Goal: Task Accomplishment & Management: Use online tool/utility

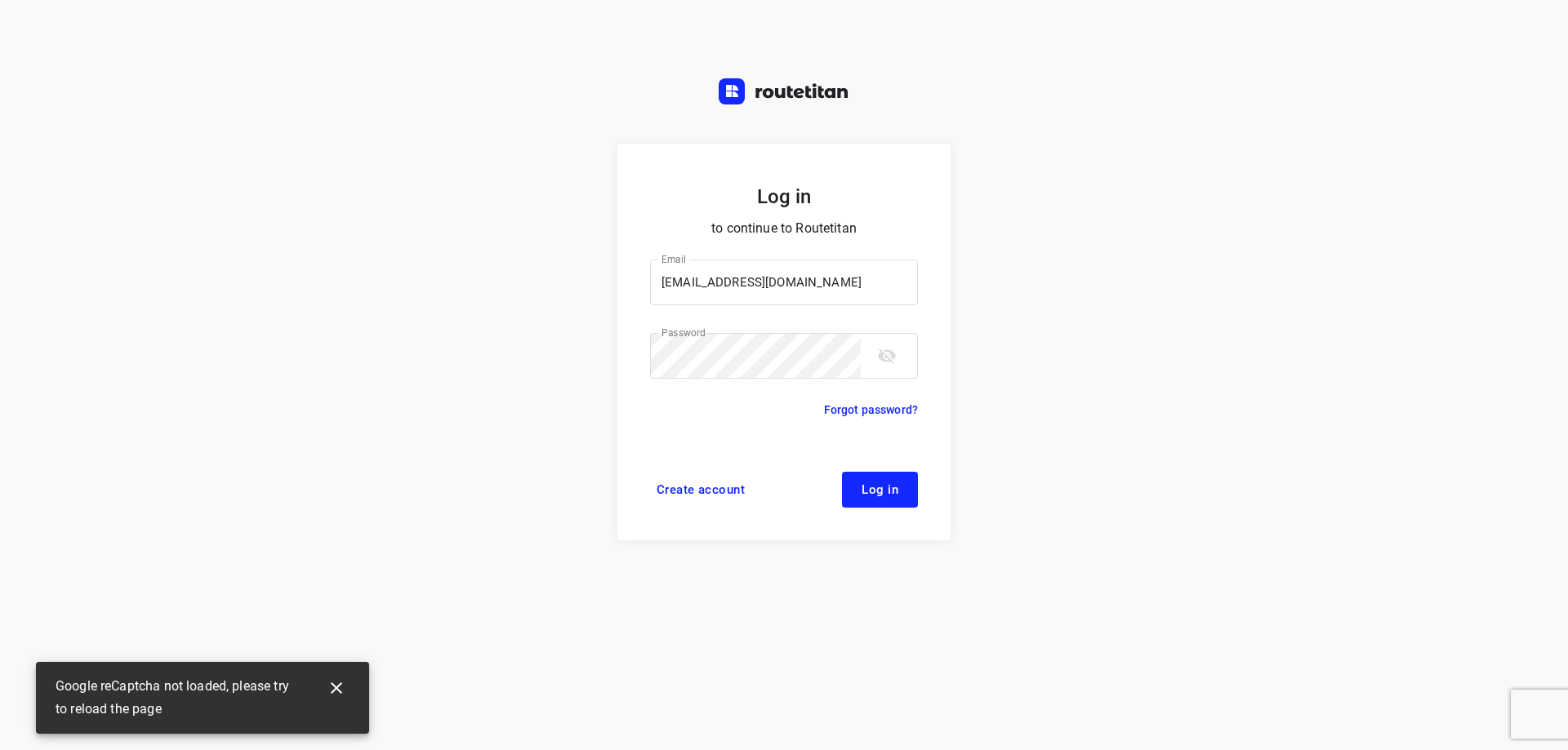
click at [334, 697] on icon "button" at bounding box center [336, 688] width 20 height 20
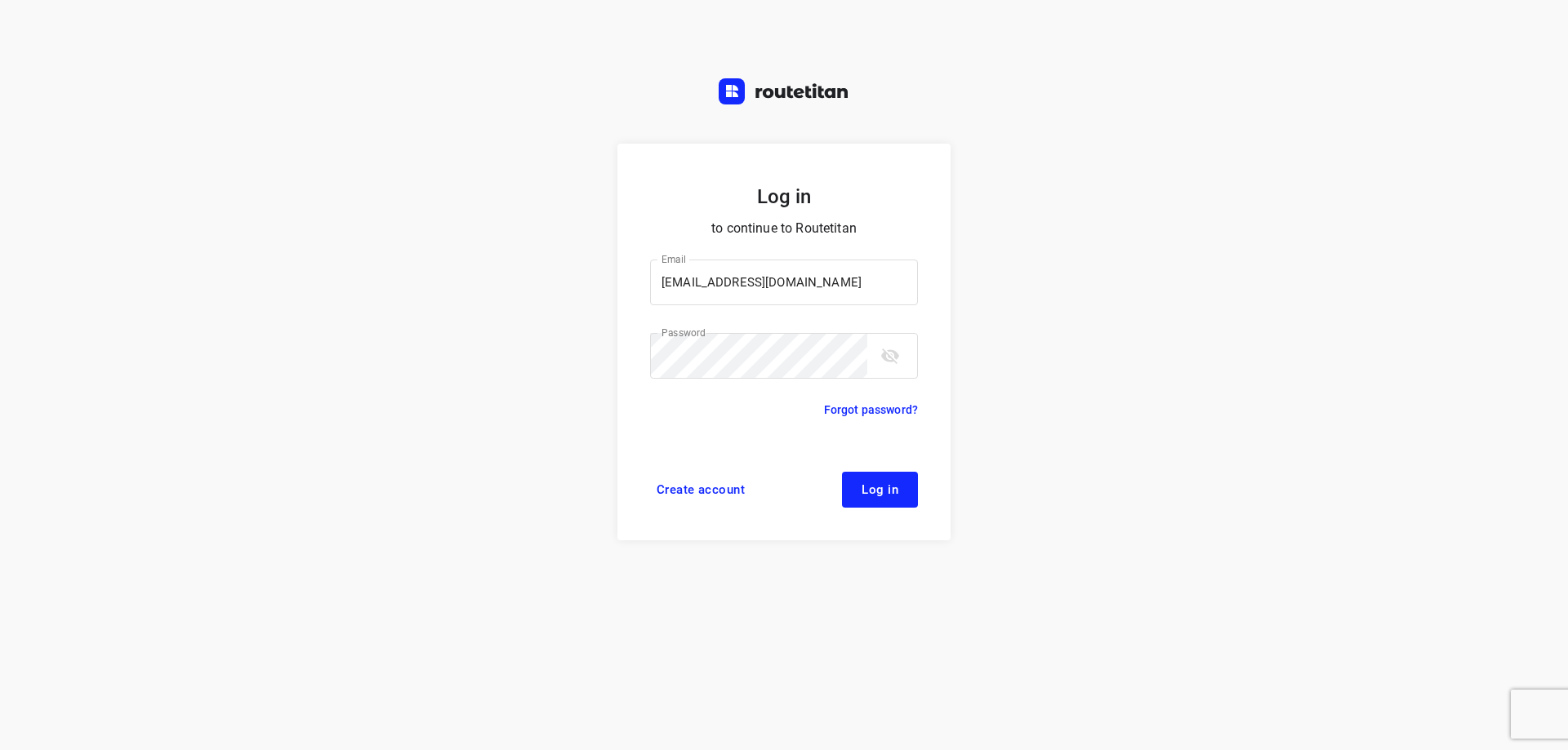
click at [879, 503] on button "Log in" at bounding box center [880, 490] width 76 height 36
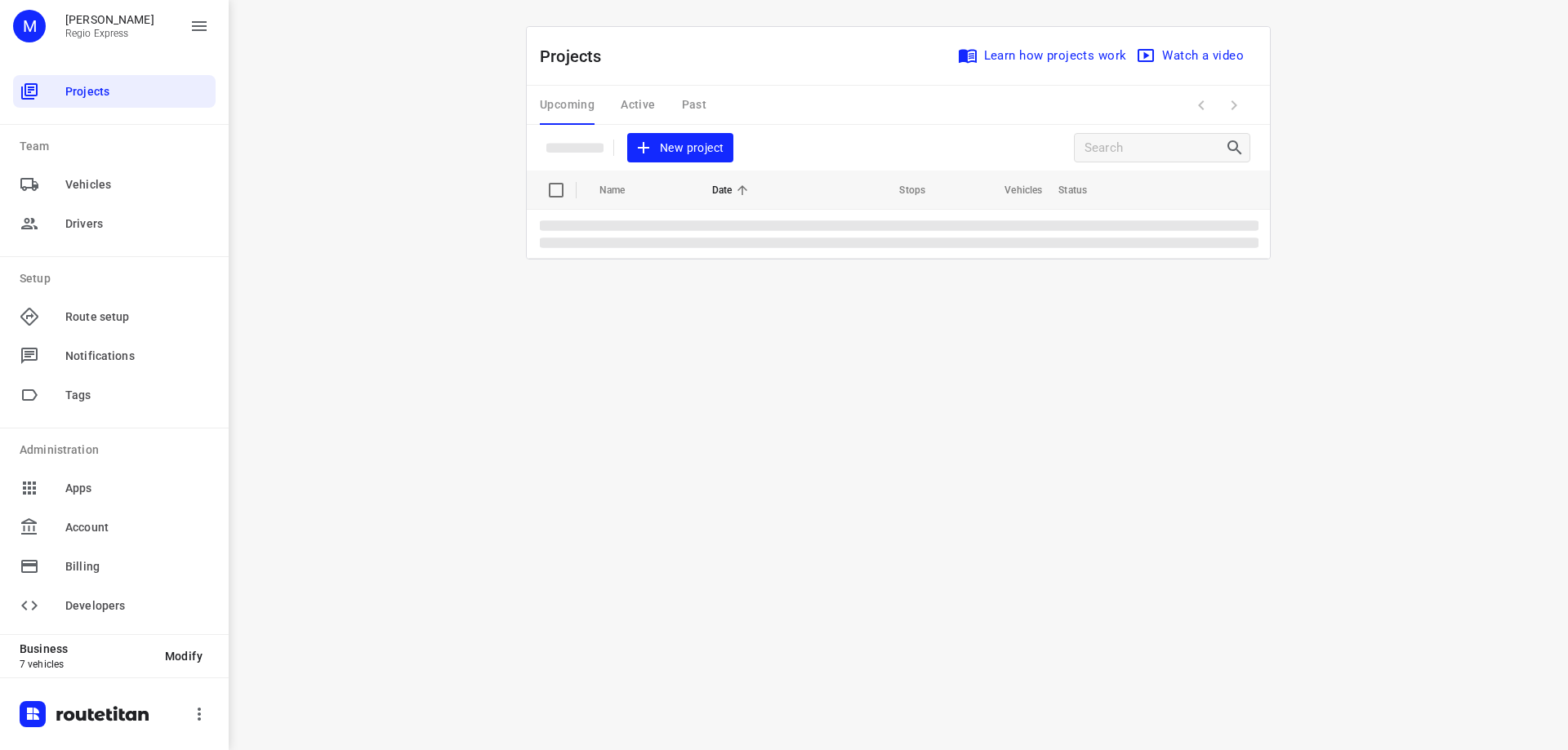
click at [643, 105] on div "Upcoming Active Past" at bounding box center [636, 105] width 193 height 39
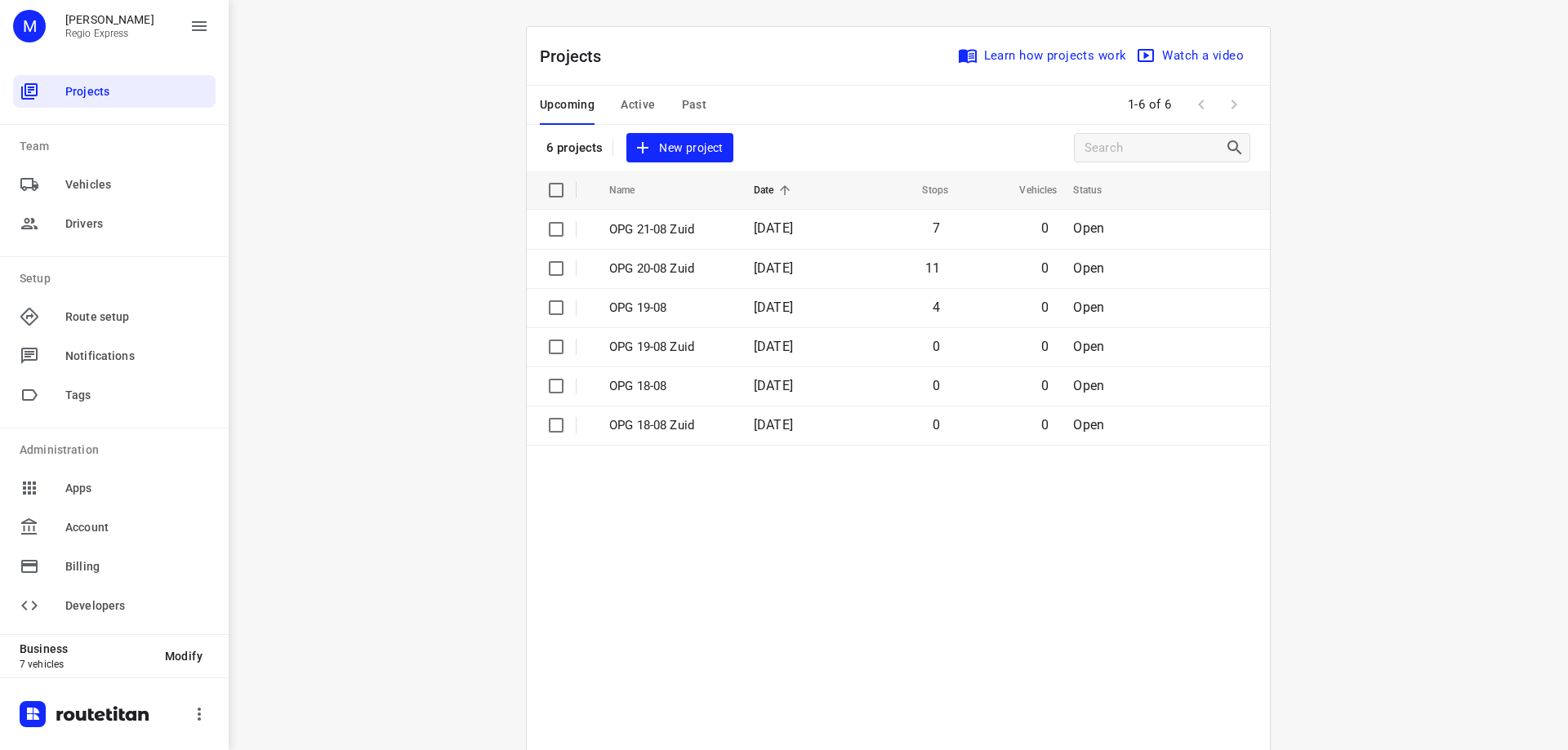
click at [626, 103] on span "Active" at bounding box center [638, 105] width 34 height 21
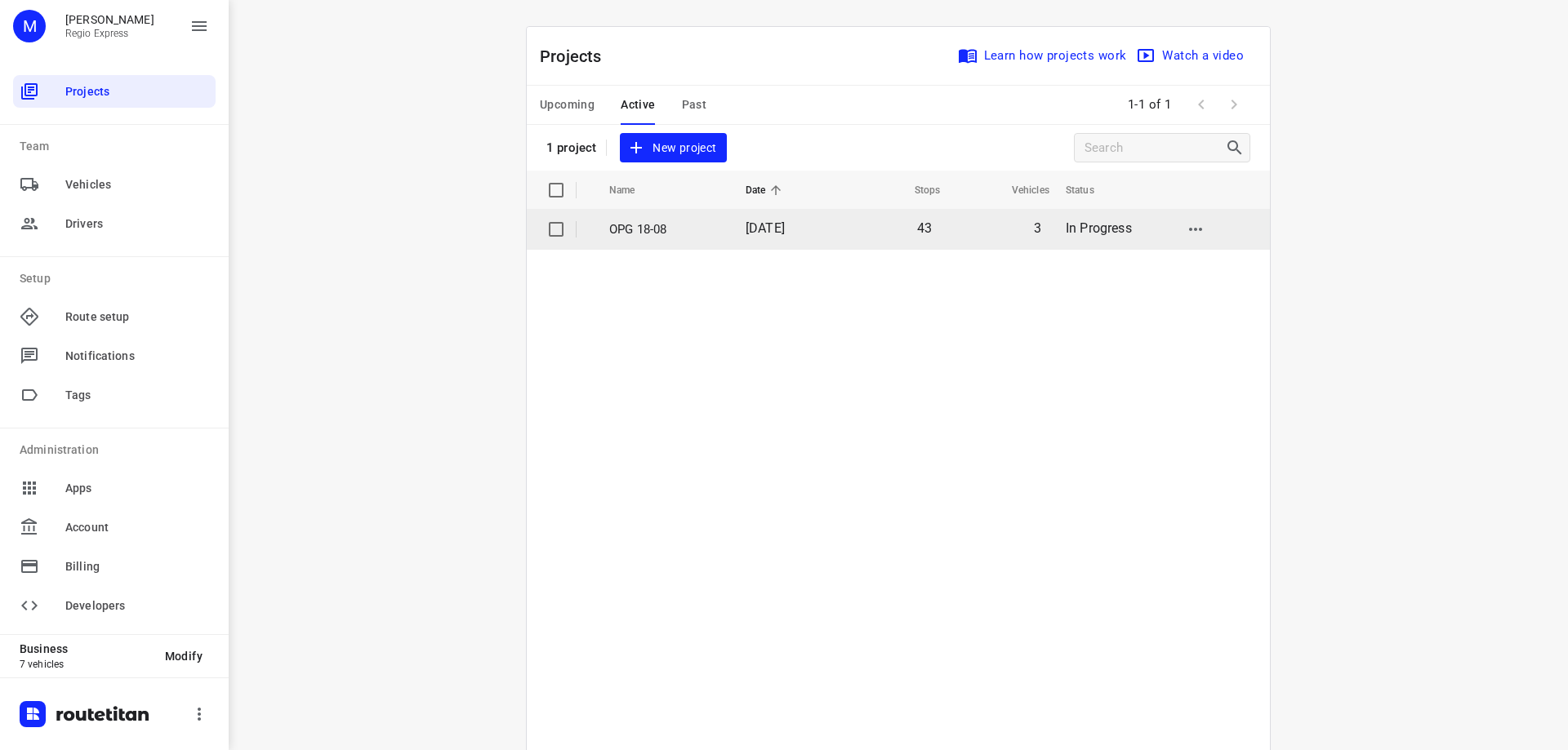
click at [712, 229] on p "OPG 18-08" at bounding box center [665, 230] width 112 height 19
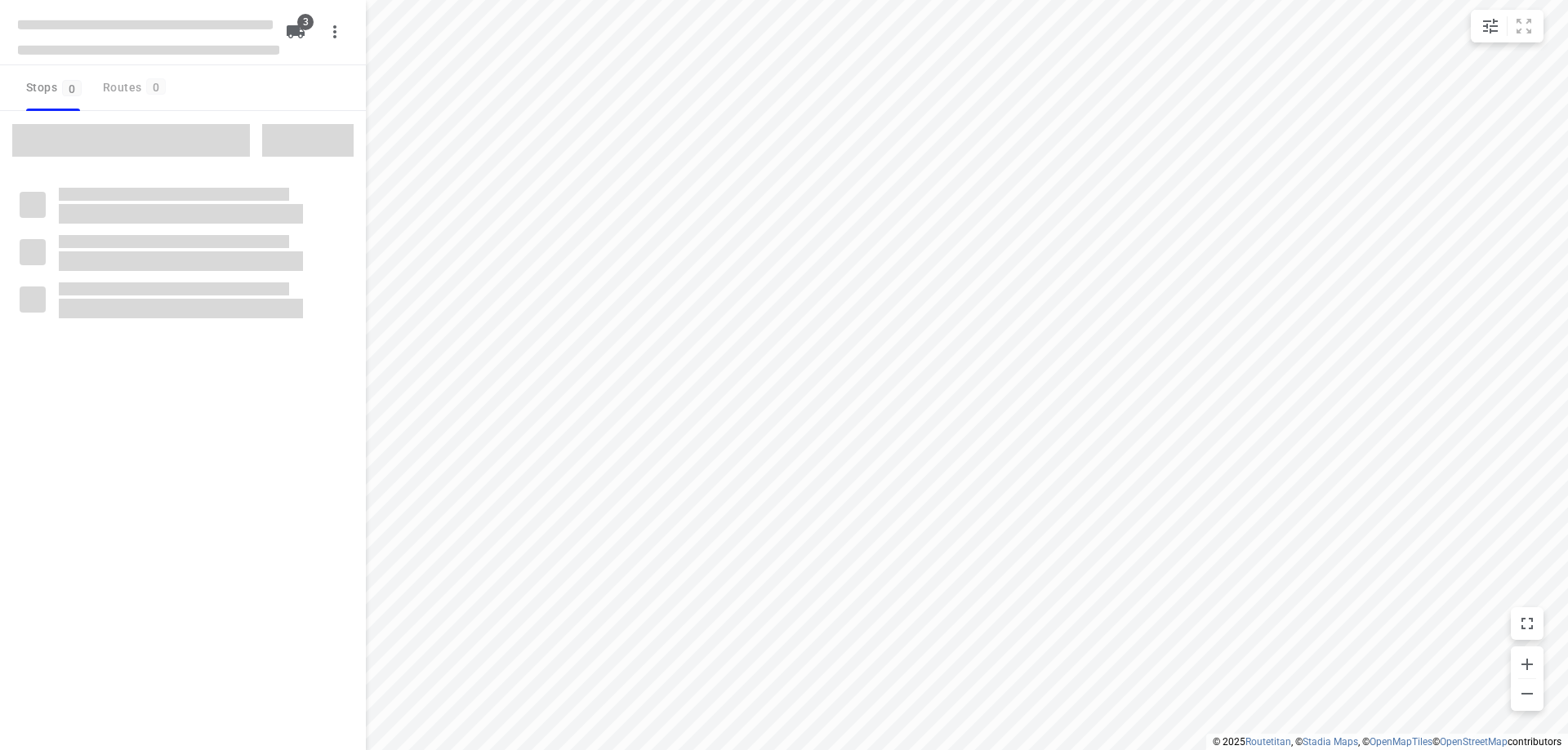
type input "distance"
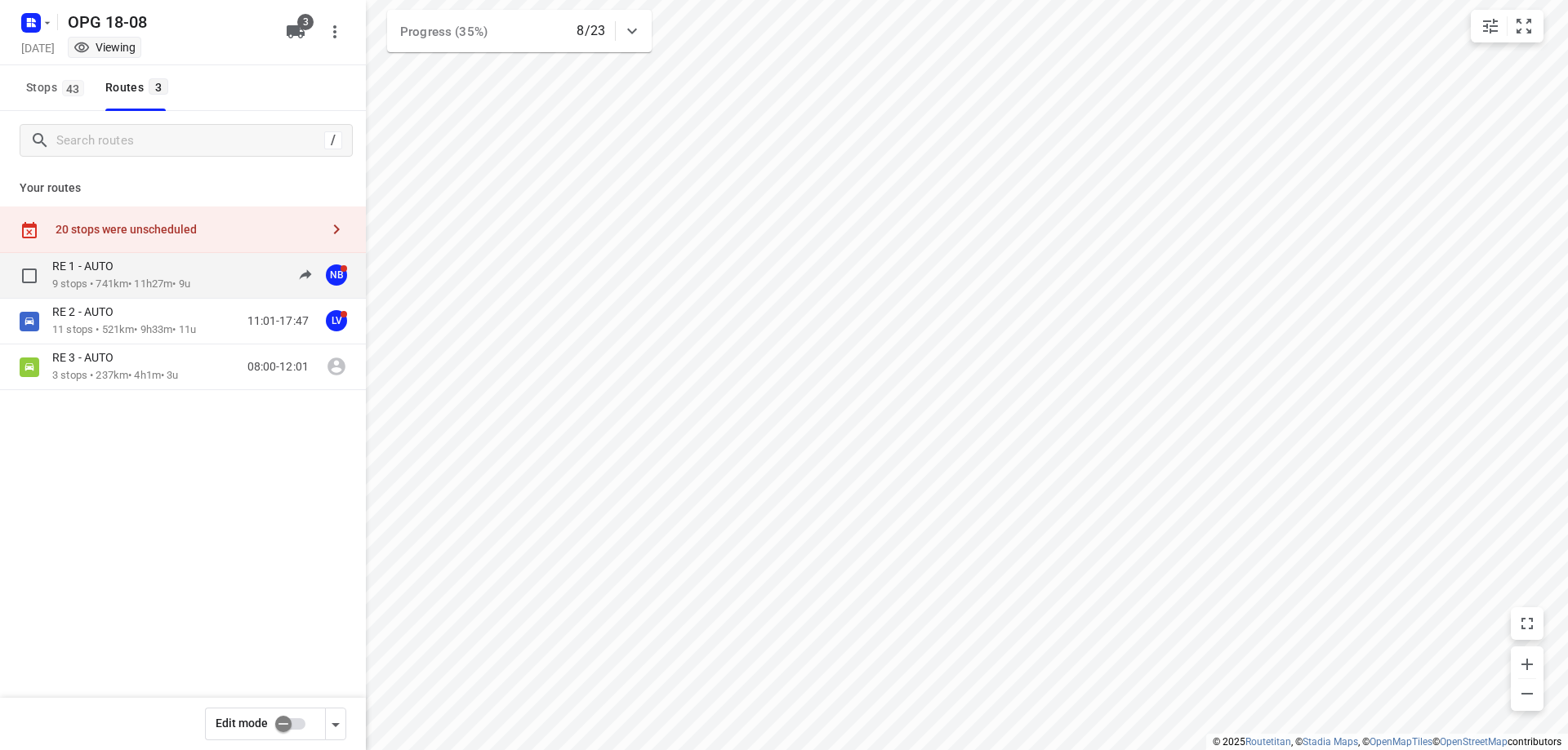
click at [181, 274] on div "RE 1 - AUTO" at bounding box center [121, 267] width 138 height 18
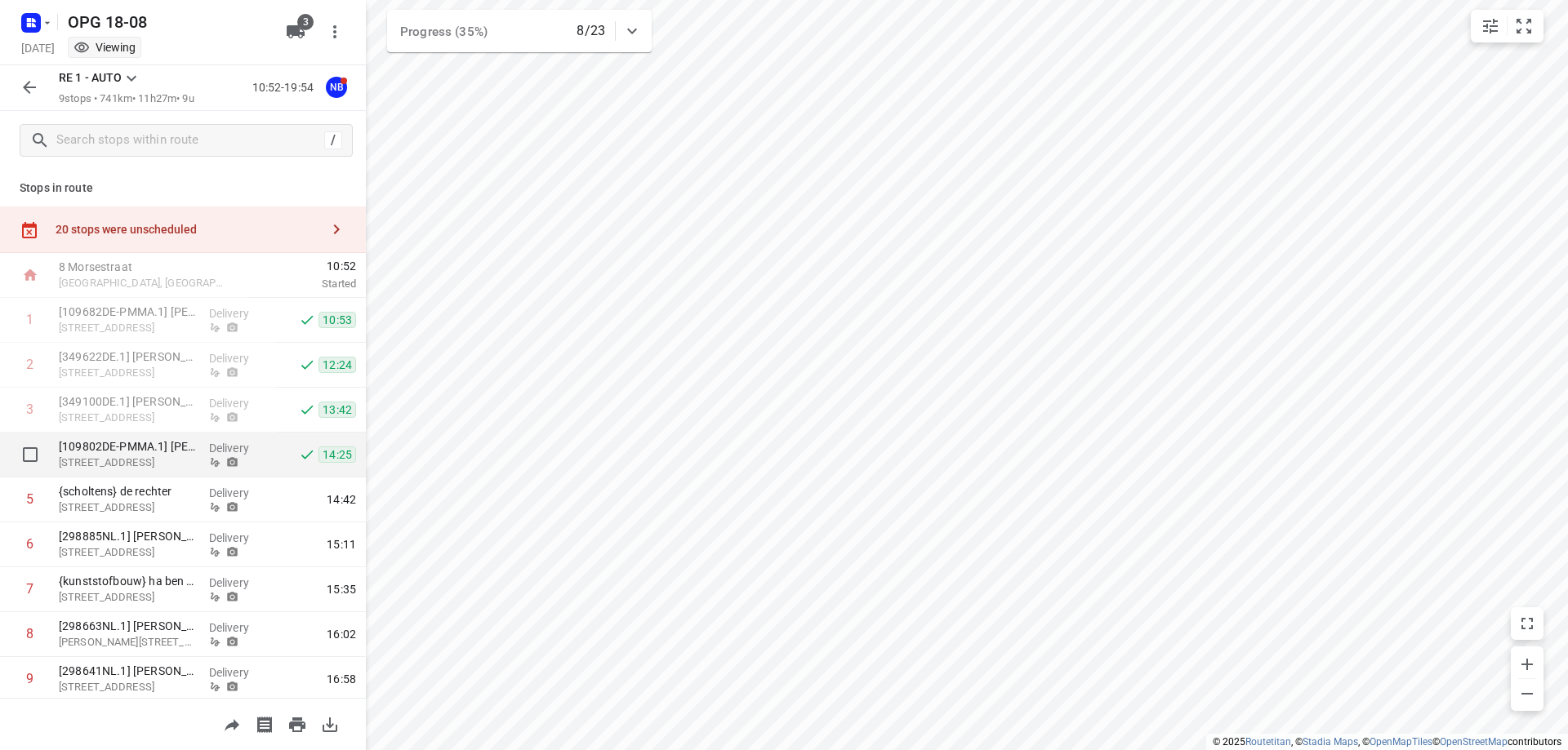
click at [319, 452] on span "14:25" at bounding box center [337, 454] width 38 height 16
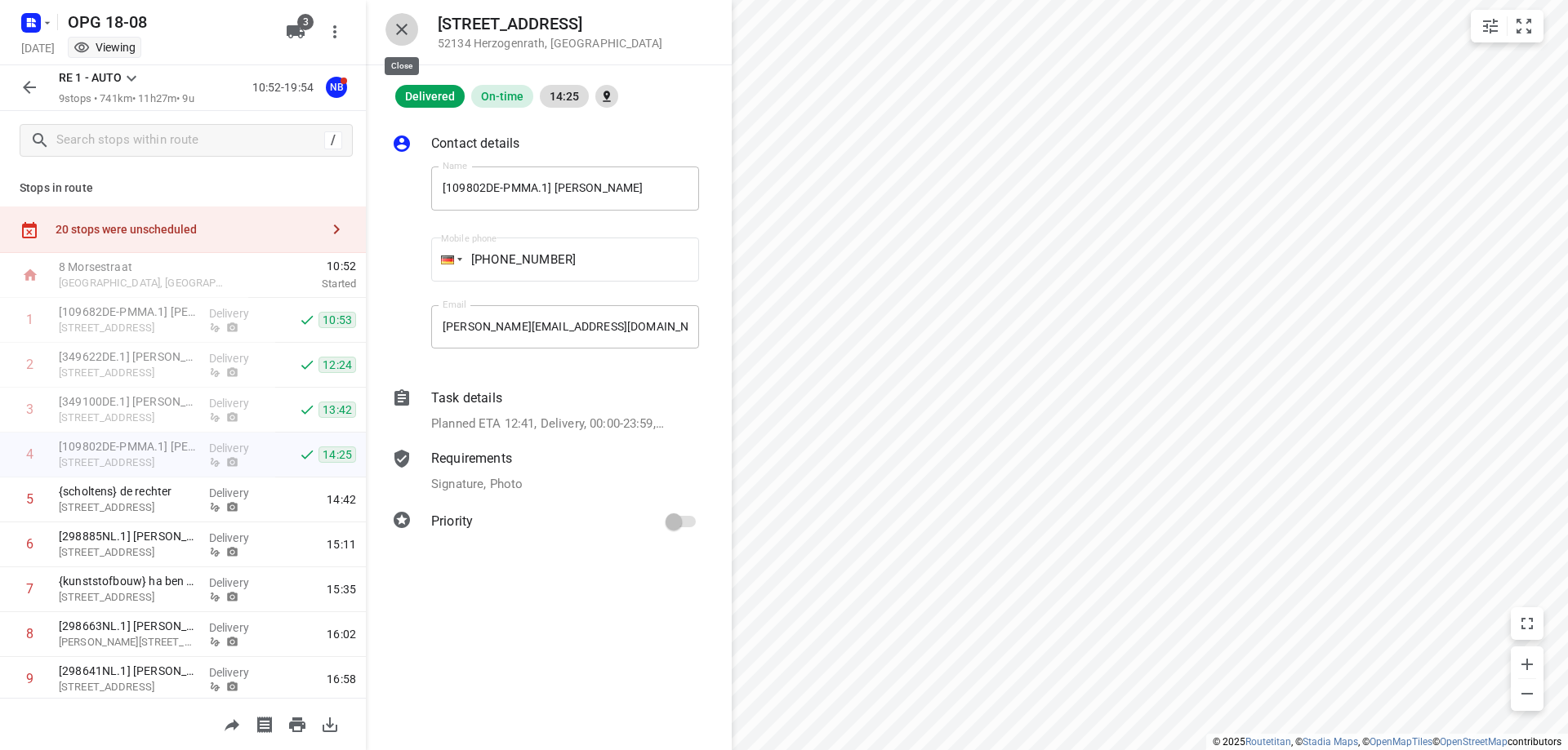
click at [399, 26] on icon "button" at bounding box center [402, 29] width 11 height 11
